Goal: Task Accomplishment & Management: Manage account settings

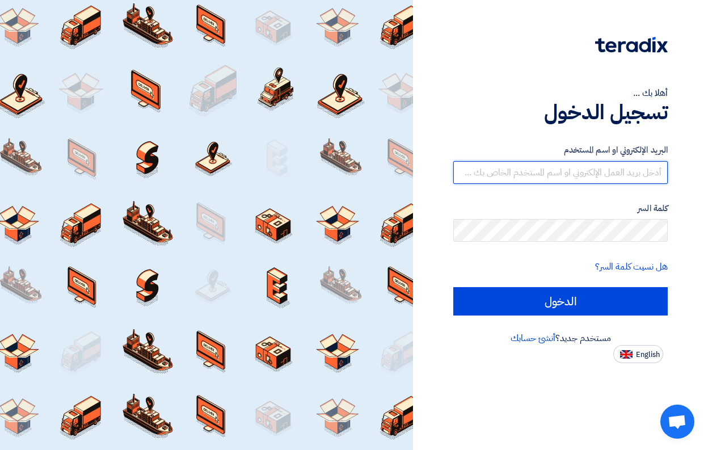
type input "[EMAIL_ADDRESS][DOMAIN_NAME]"
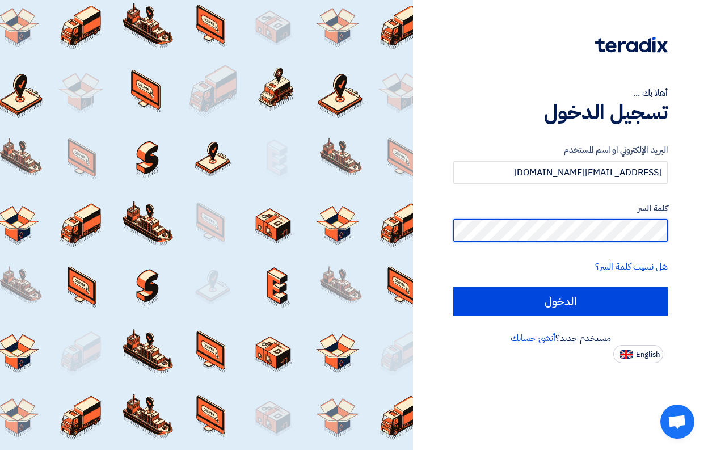
click at [561, 301] on input "الدخول" at bounding box center [560, 301] width 215 height 28
type input "Sign in"
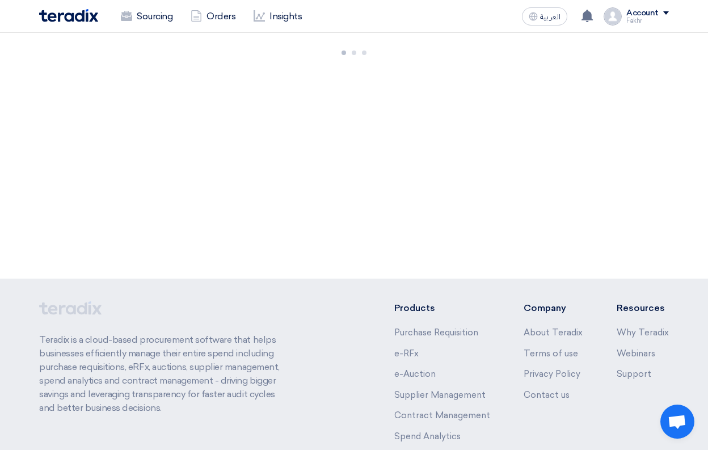
scroll to position [83, 0]
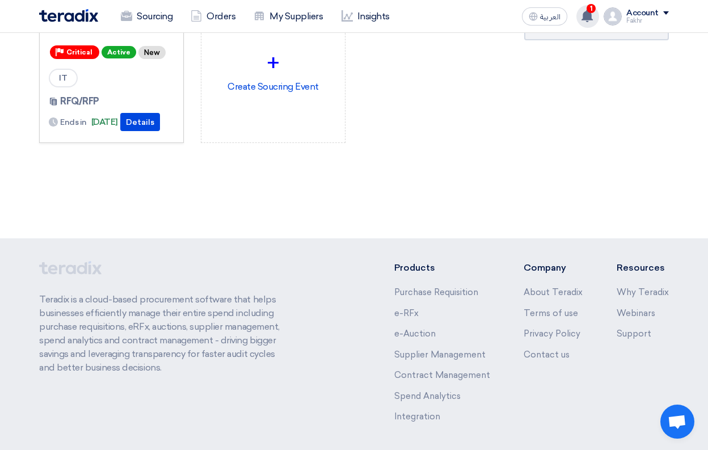
click at [590, 18] on use at bounding box center [587, 16] width 11 height 12
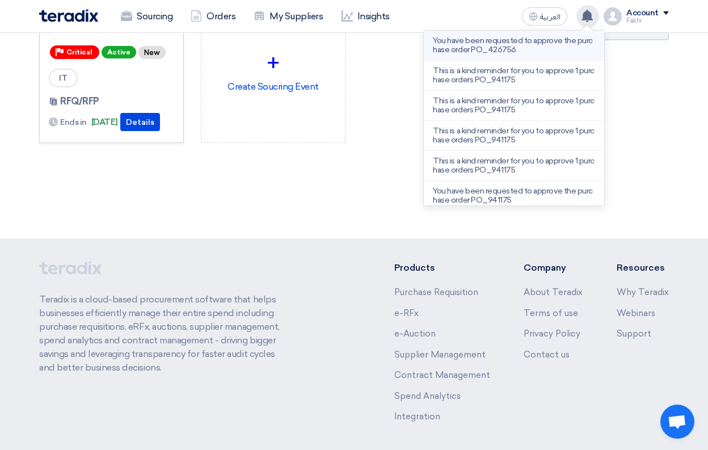
click at [518, 49] on p "You have been requested to approve the purchase order PO_426756" at bounding box center [514, 45] width 162 height 18
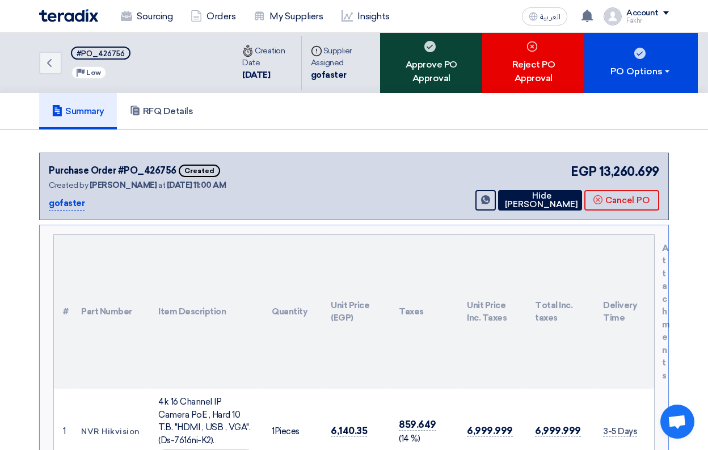
click at [417, 52] on div "Approve PO Approval" at bounding box center [431, 63] width 102 height 60
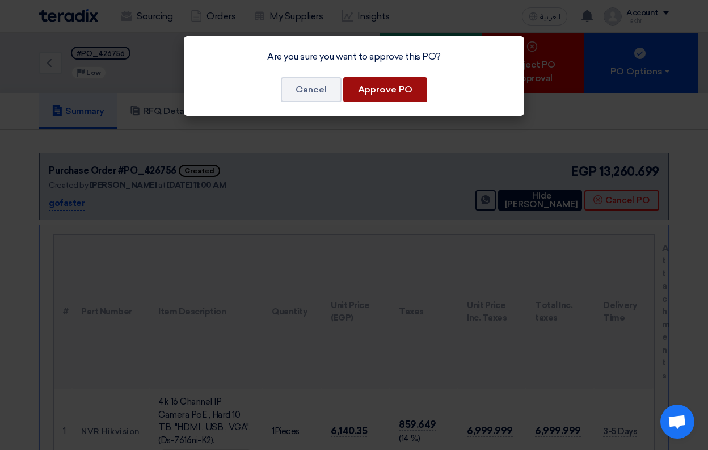
click at [372, 92] on button "Approve PO" at bounding box center [385, 89] width 84 height 25
